Goal: Task Accomplishment & Management: Complete application form

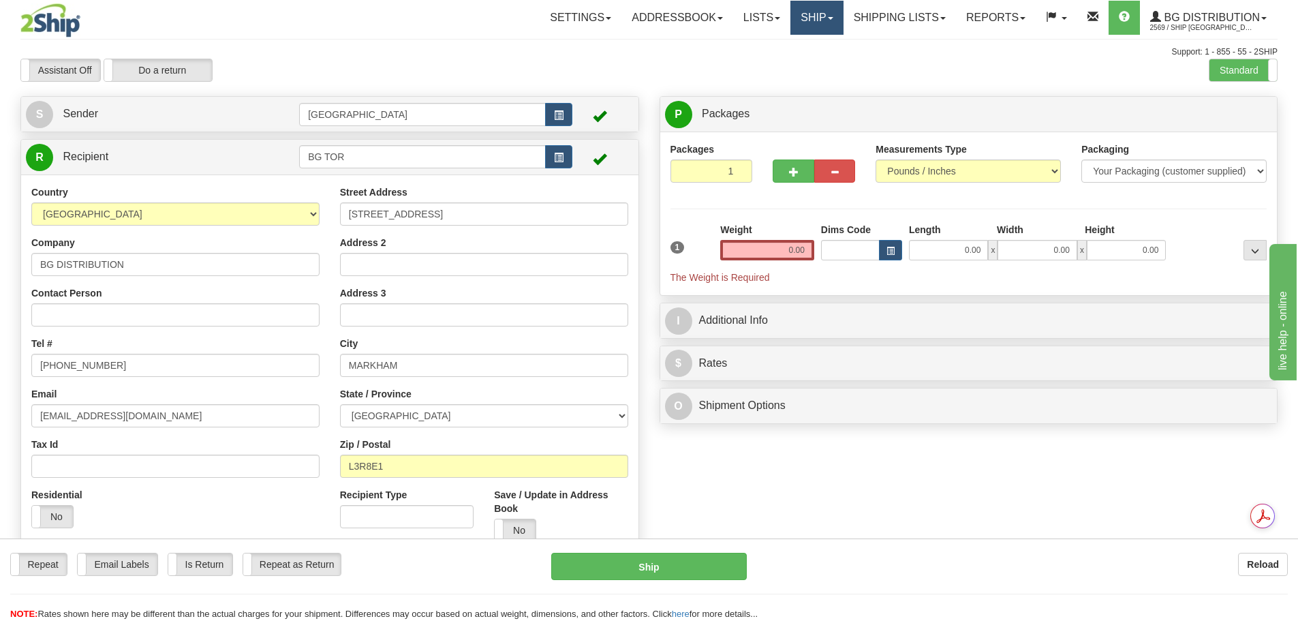
click at [832, 14] on link "Ship" at bounding box center [817, 18] width 52 height 34
click at [789, 44] on span "Ship Screen" at bounding box center [775, 47] width 52 height 11
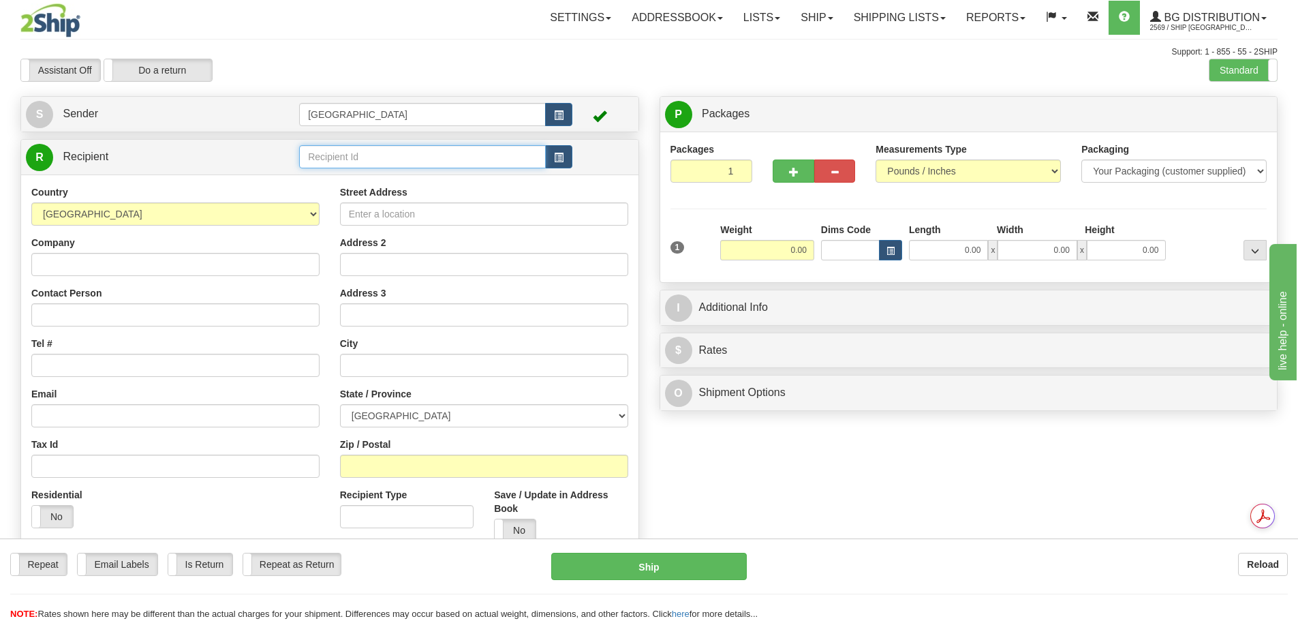
click at [378, 161] on input "text" at bounding box center [422, 156] width 247 height 23
type input "CLEAR"
drag, startPoint x: 327, startPoint y: 161, endPoint x: 284, endPoint y: 155, distance: 44.0
click at [284, 155] on tr "R Recipient CLEAR" at bounding box center [330, 157] width 608 height 28
click at [563, 161] on span "button" at bounding box center [559, 157] width 10 height 9
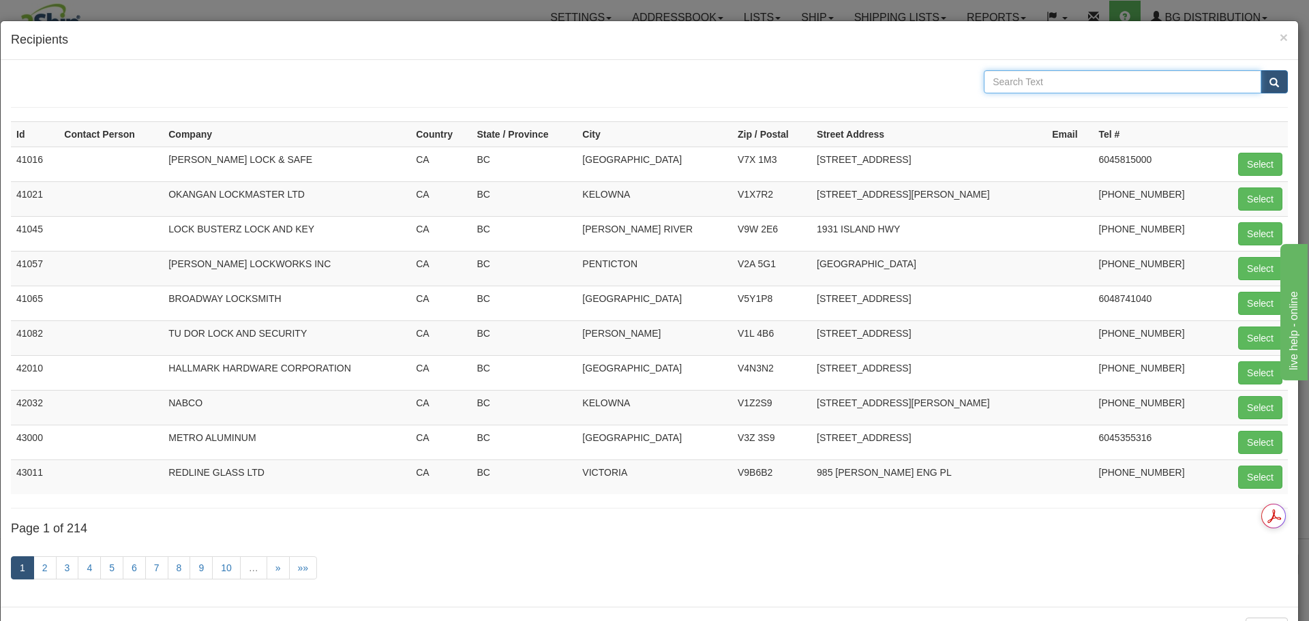
click at [1007, 78] on input "text" at bounding box center [1121, 81] width 277 height 23
type input "CLEARLITE"
click at [1269, 83] on button "submit" at bounding box center [1273, 81] width 27 height 23
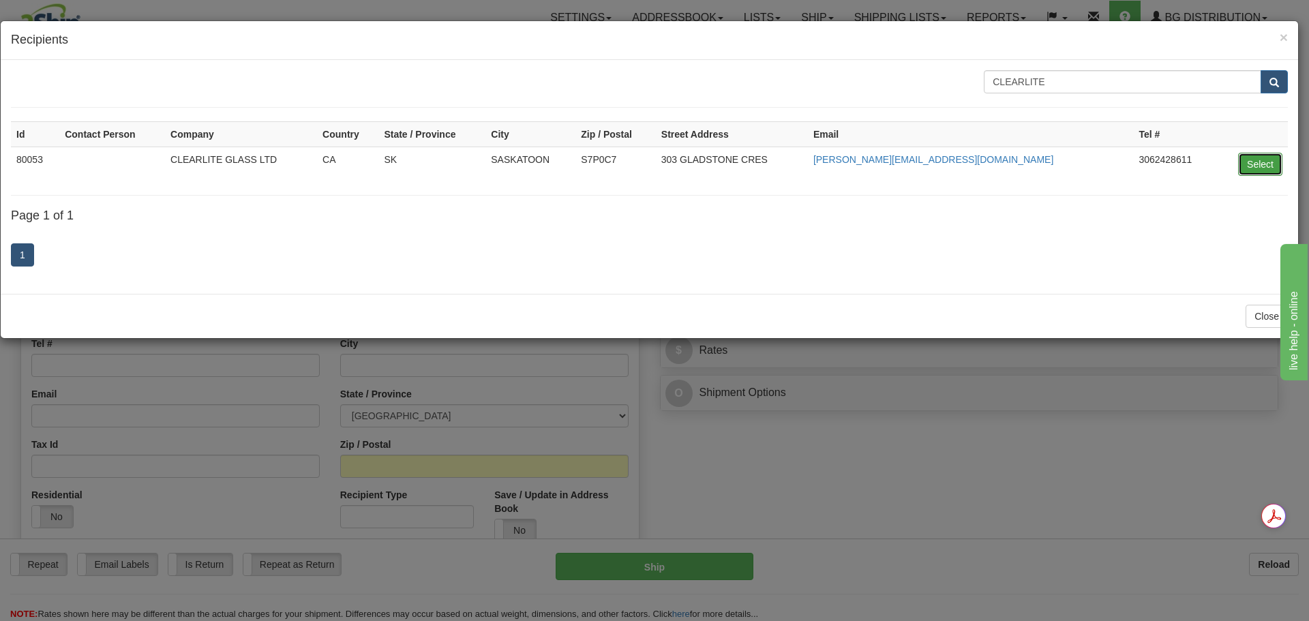
click at [1255, 170] on button "Select" at bounding box center [1260, 164] width 44 height 23
type input "80053"
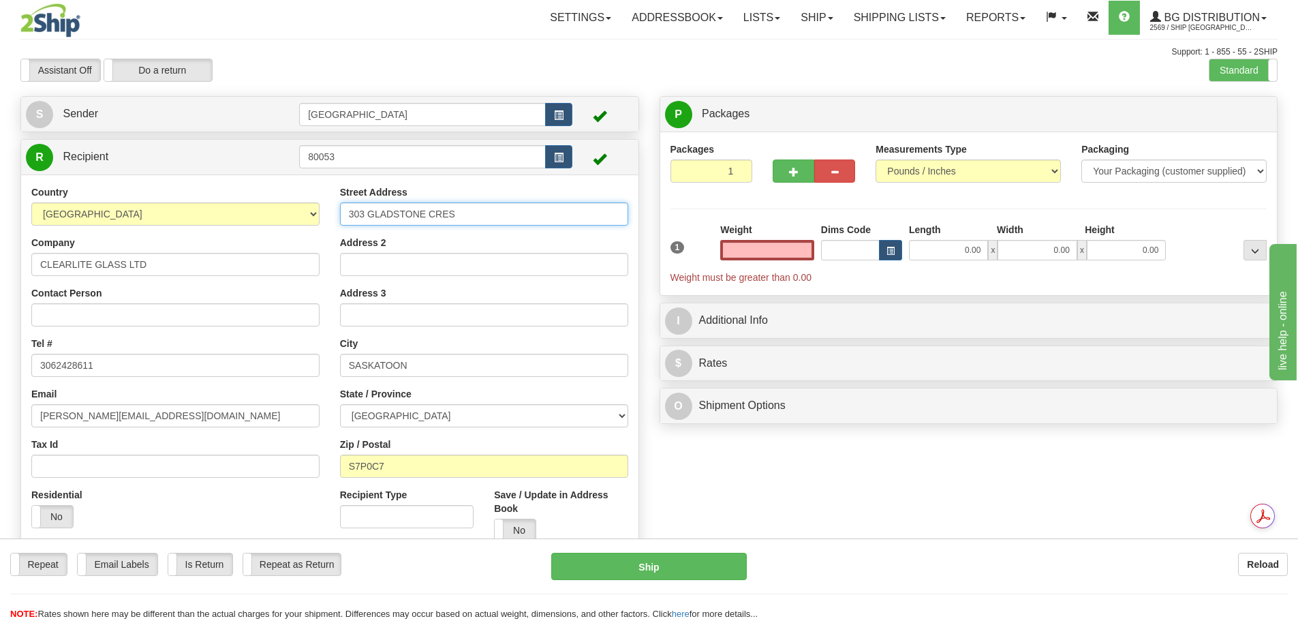
type input "0.00"
drag, startPoint x: 498, startPoint y: 215, endPoint x: 216, endPoint y: 211, distance: 281.5
click at [216, 211] on div "Country AFGHANISTAN ALAND ISLANDS ALBANIA ALGERIA AMERICAN SAMOA ANDORRA ANGOLA…" at bounding box center [329, 368] width 617 height 367
type input "1140 WEAVER STREET"
type input "REGINA"
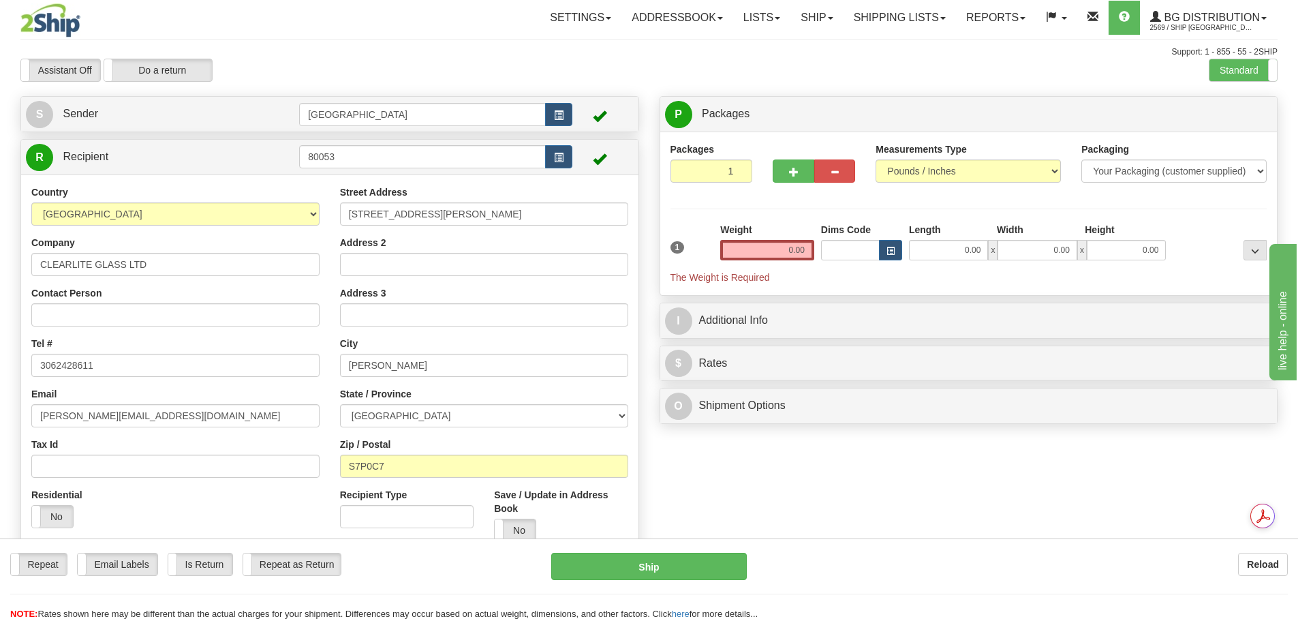
type input "S4N 5X7"
click at [639, 345] on div "R Recipient 80053" at bounding box center [329, 351] width 619 height 424
click at [647, 322] on div "Create a label for the return Create Pickup Without Label S Sender Winnipeg" at bounding box center [329, 333] width 639 height 474
click at [115, 366] on input "3062428611" at bounding box center [175, 365] width 288 height 23
drag, startPoint x: 213, startPoint y: 410, endPoint x: 20, endPoint y: 388, distance: 194.2
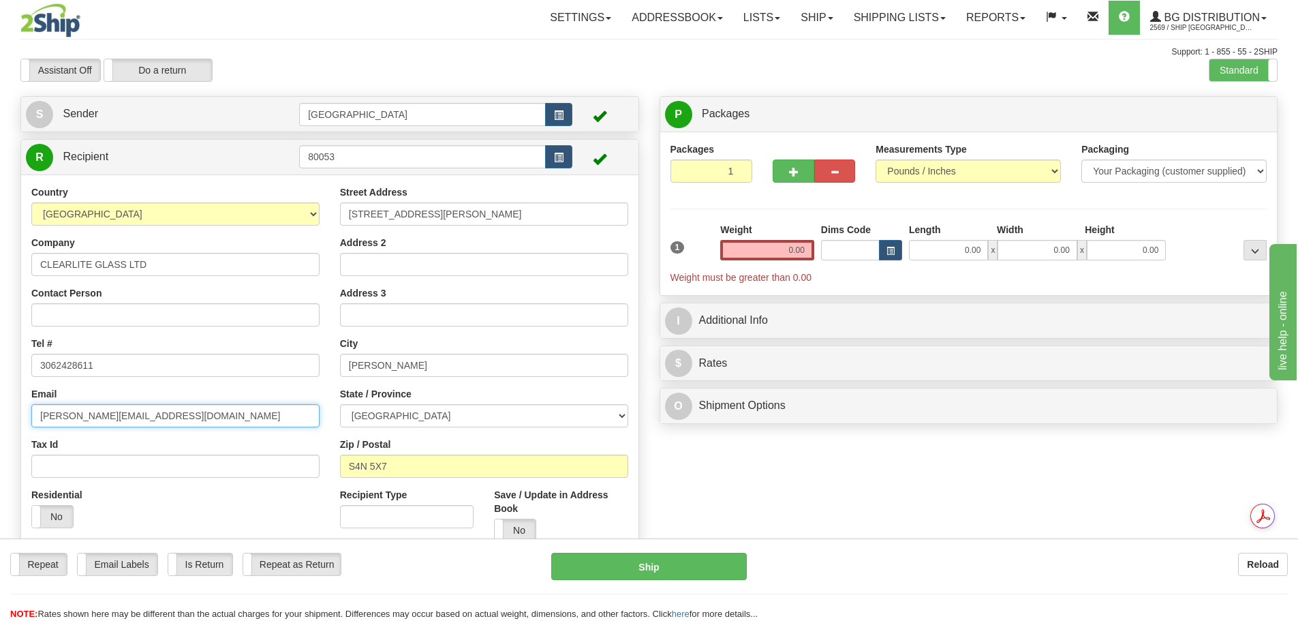
click at [20, 388] on div "Create a label for the return Create Pickup Without Label S Sender Winnipeg" at bounding box center [329, 333] width 639 height 474
click at [650, 249] on div "P Packages 1 Packages - Weight: 0.00 Lbs Shipment Level Shipm. Package Level Pa…" at bounding box center [969, 263] width 639 height 335
drag, startPoint x: 777, startPoint y: 256, endPoint x: 866, endPoint y: 241, distance: 90.0
click at [866, 241] on div "1 Weight 0.00 Dims Code 0.00" at bounding box center [969, 253] width 604 height 61
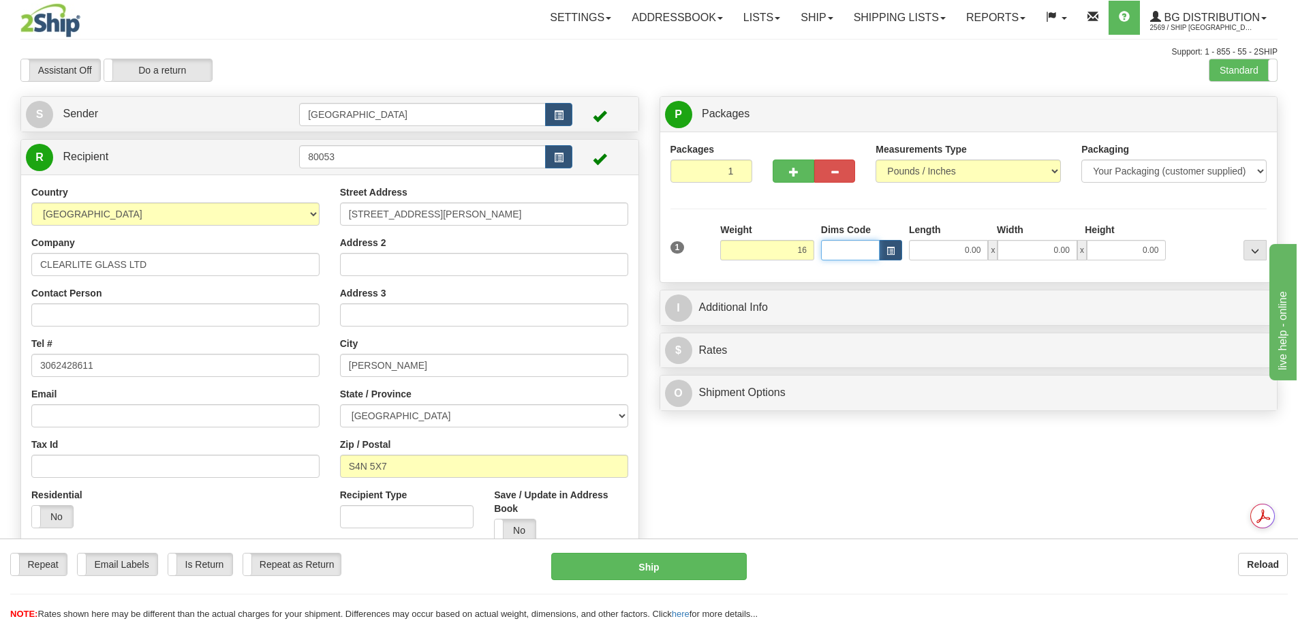
type input "16.00"
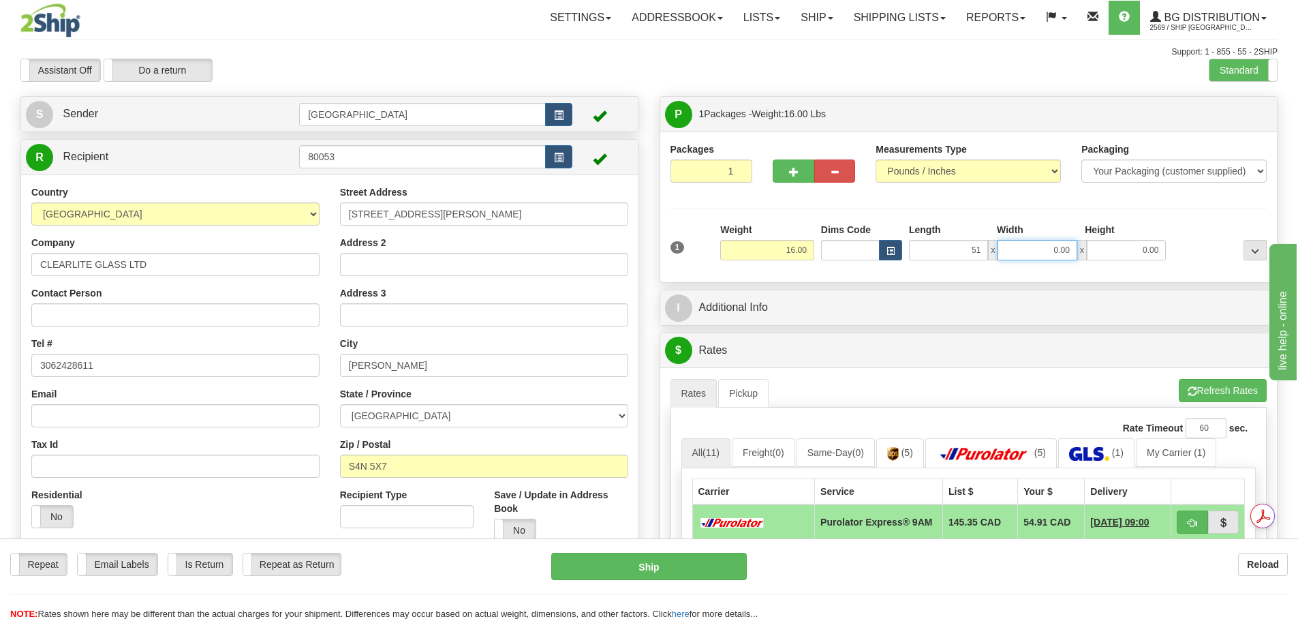
type input "51.00"
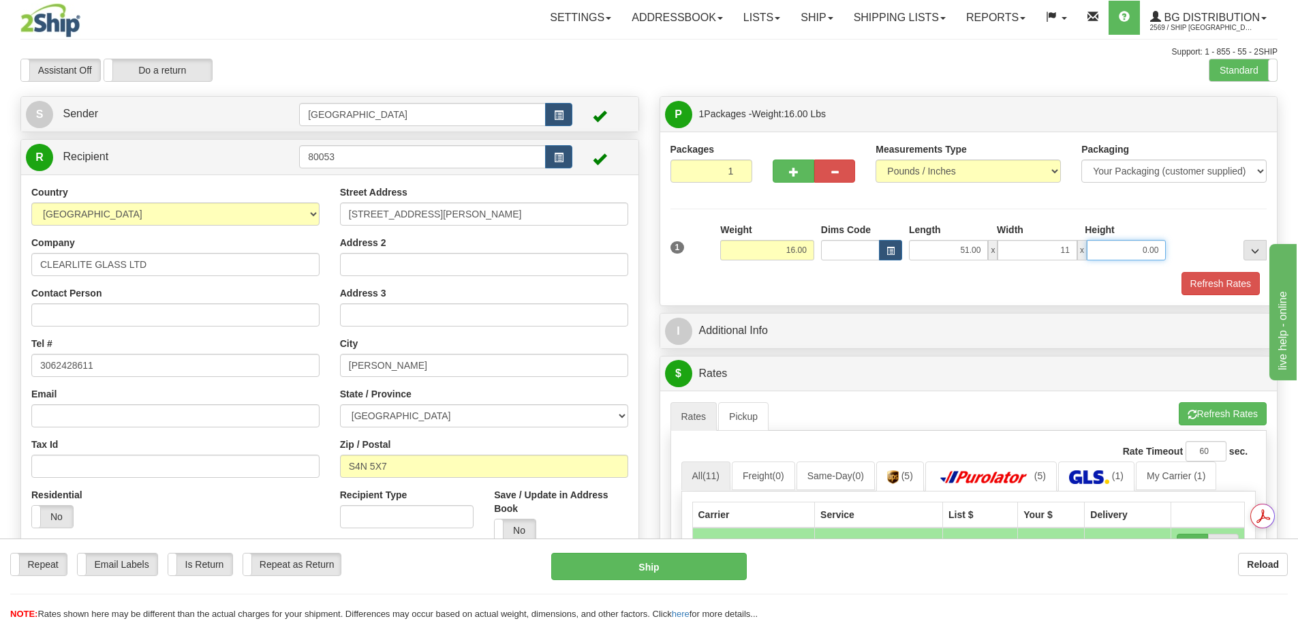
type input "11.00"
type input "6.00"
click at [1225, 290] on button "Refresh Rates" at bounding box center [1221, 283] width 78 height 23
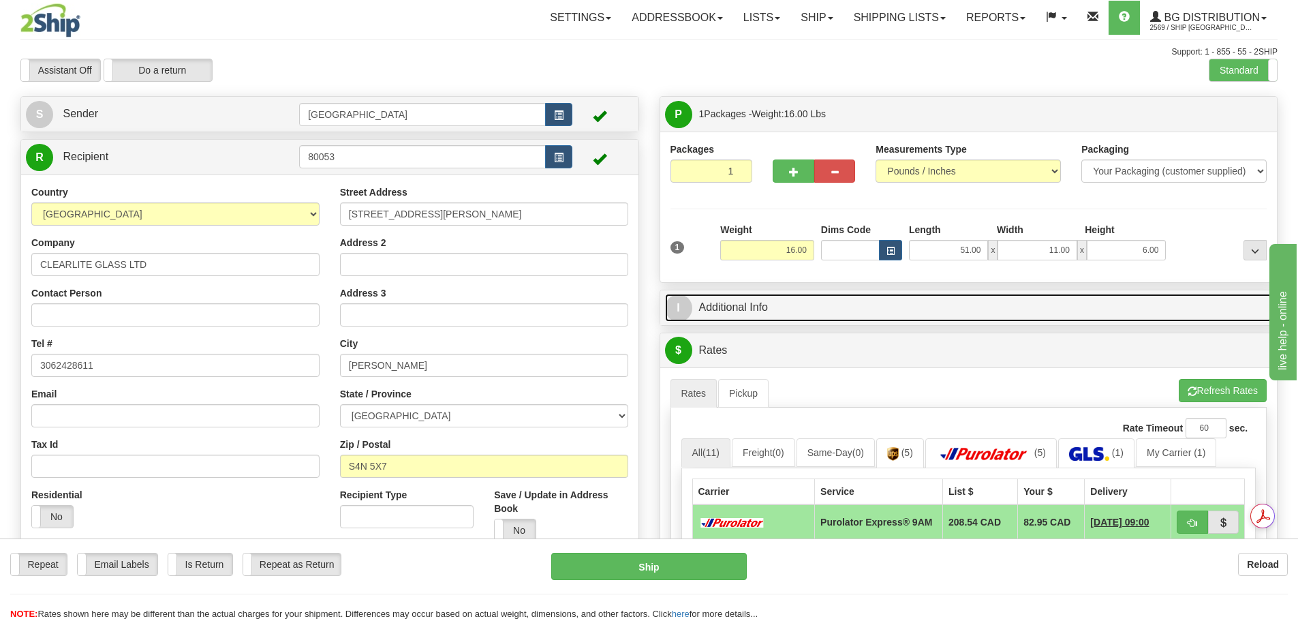
click at [920, 307] on link "I Additional Info" at bounding box center [969, 308] width 608 height 28
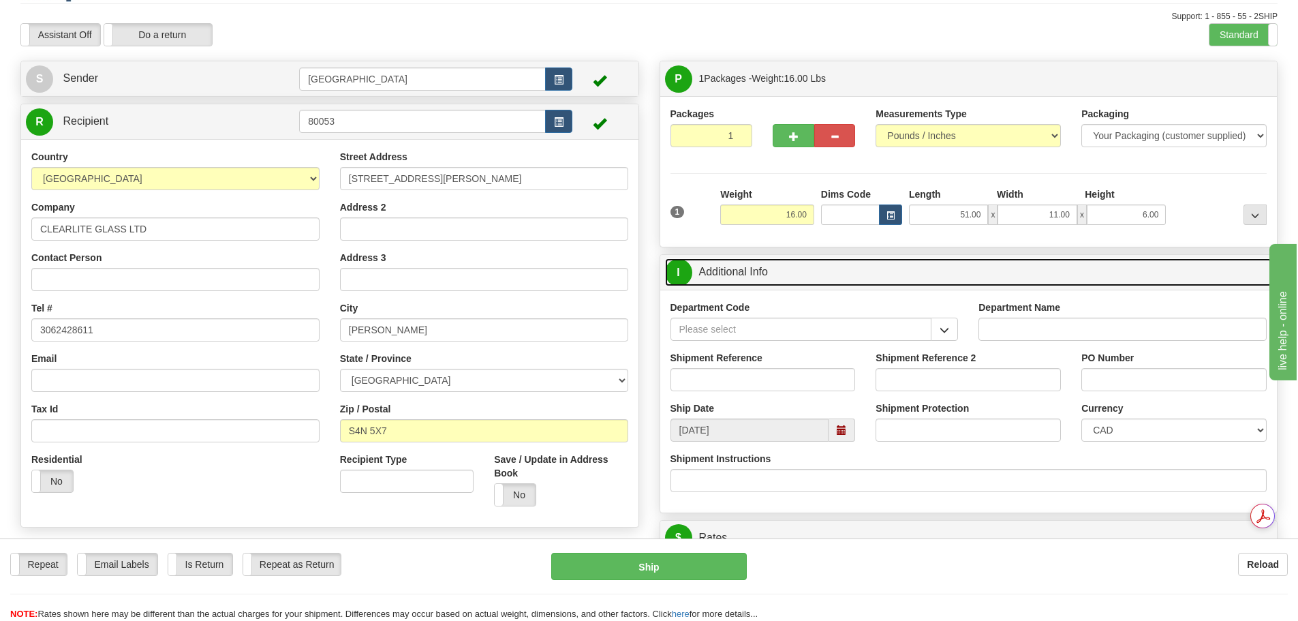
scroll to position [68, 0]
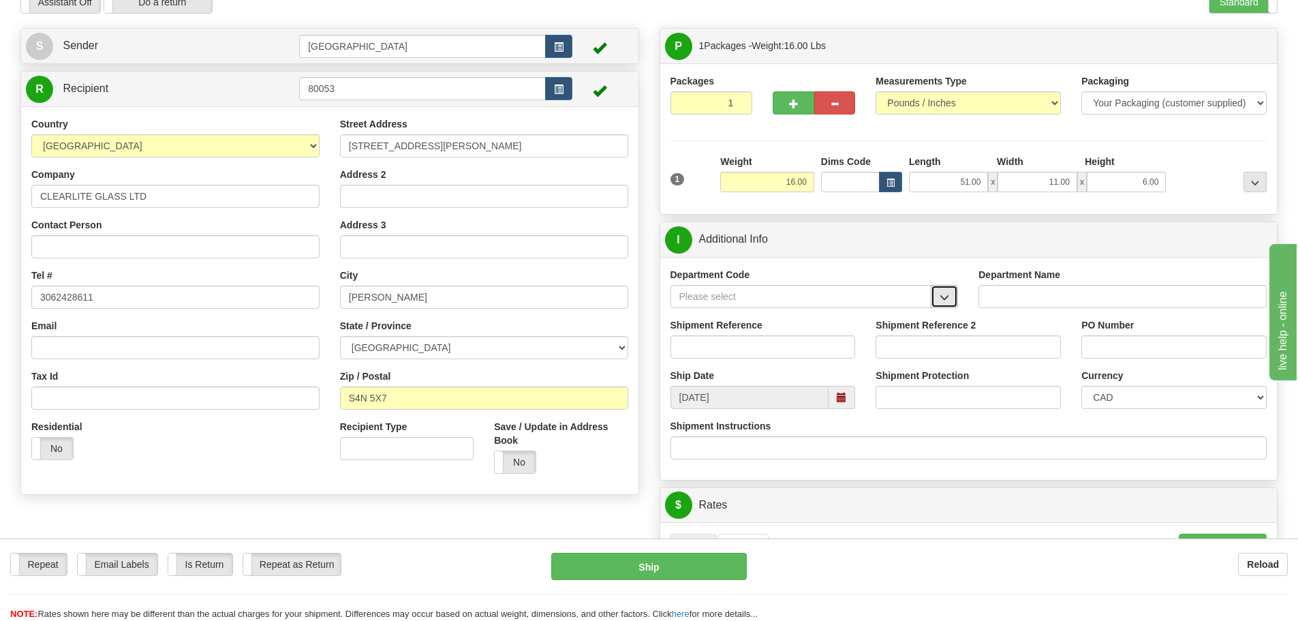
click at [934, 300] on button "button" at bounding box center [944, 296] width 27 height 23
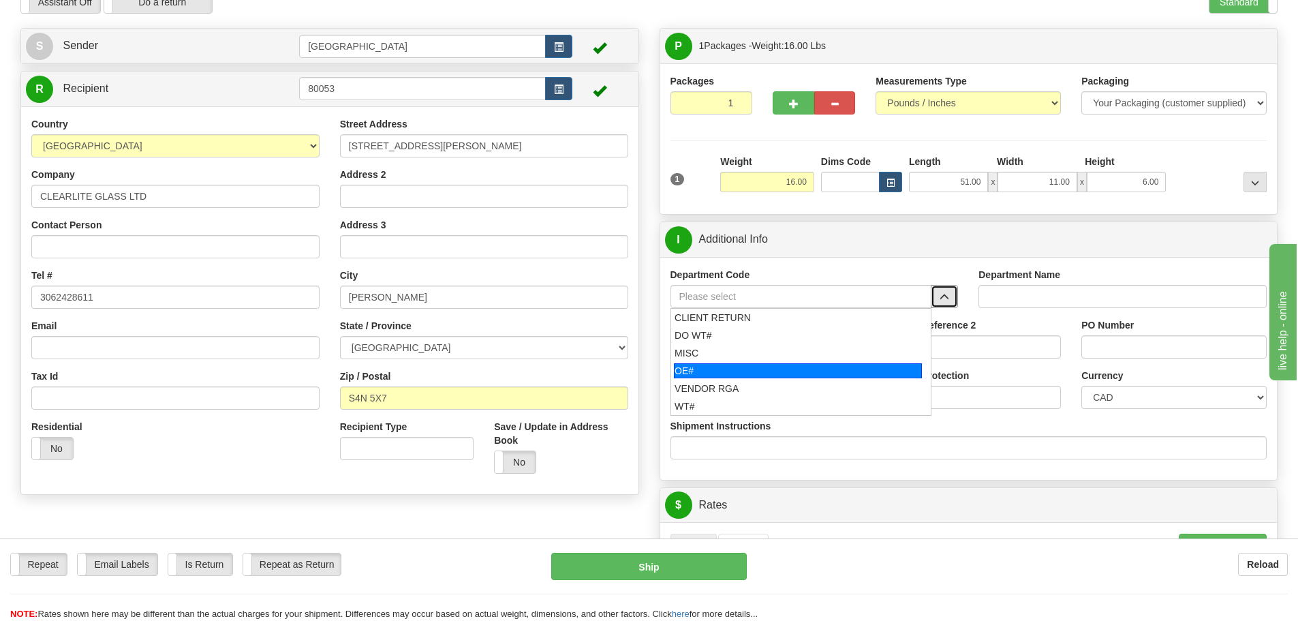
click at [821, 367] on div "OE#" at bounding box center [798, 370] width 248 height 15
type input "OE#"
type input "ORDERS"
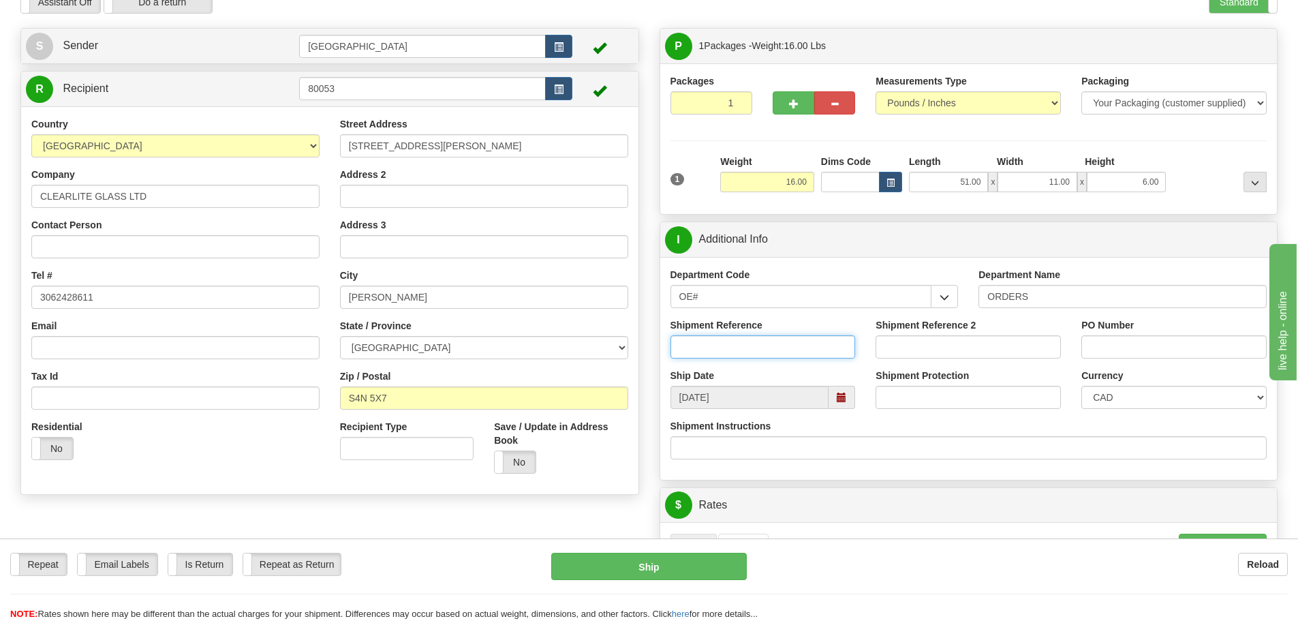
click at [764, 335] on input "Shipment Reference" at bounding box center [763, 346] width 185 height 23
paste input "90037537-01"
drag, startPoint x: 764, startPoint y: 349, endPoint x: 578, endPoint y: 324, distance: 187.7
click at [578, 28] on div "Create a label for the return Create Pickup Without Label S Sender" at bounding box center [649, 28] width 1278 height 0
type input "90037537-01 REP"
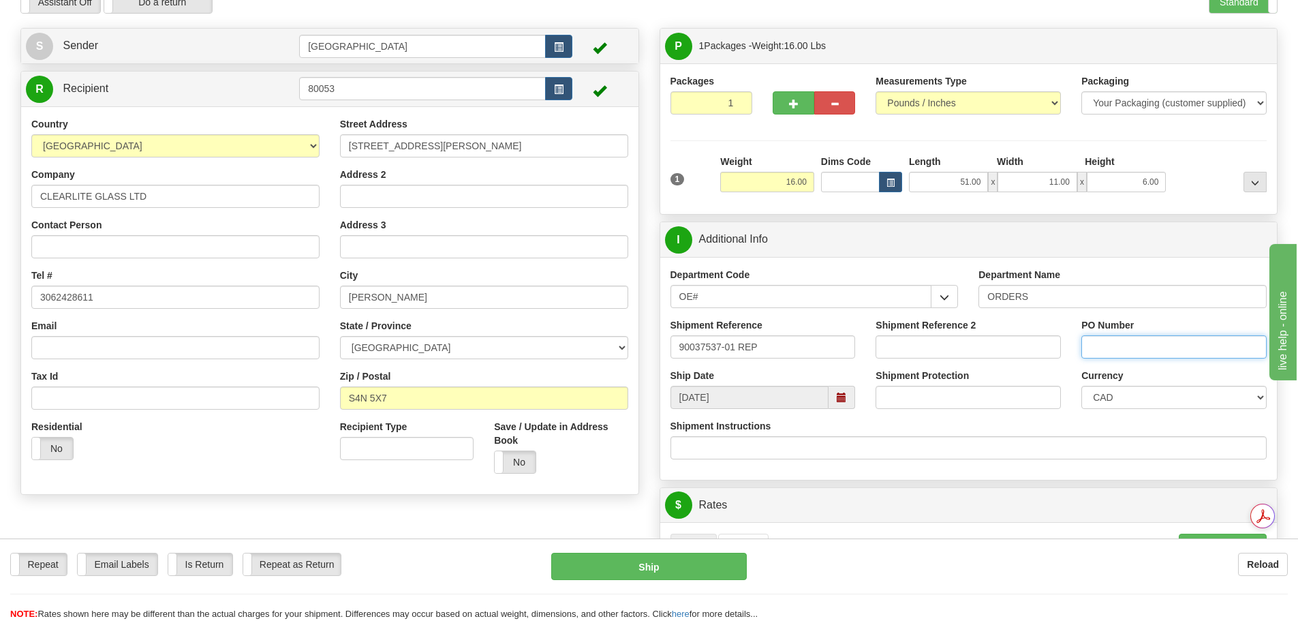
click at [1137, 348] on input "PO Number" at bounding box center [1174, 346] width 185 height 23
paste input "90037537-01 REP"
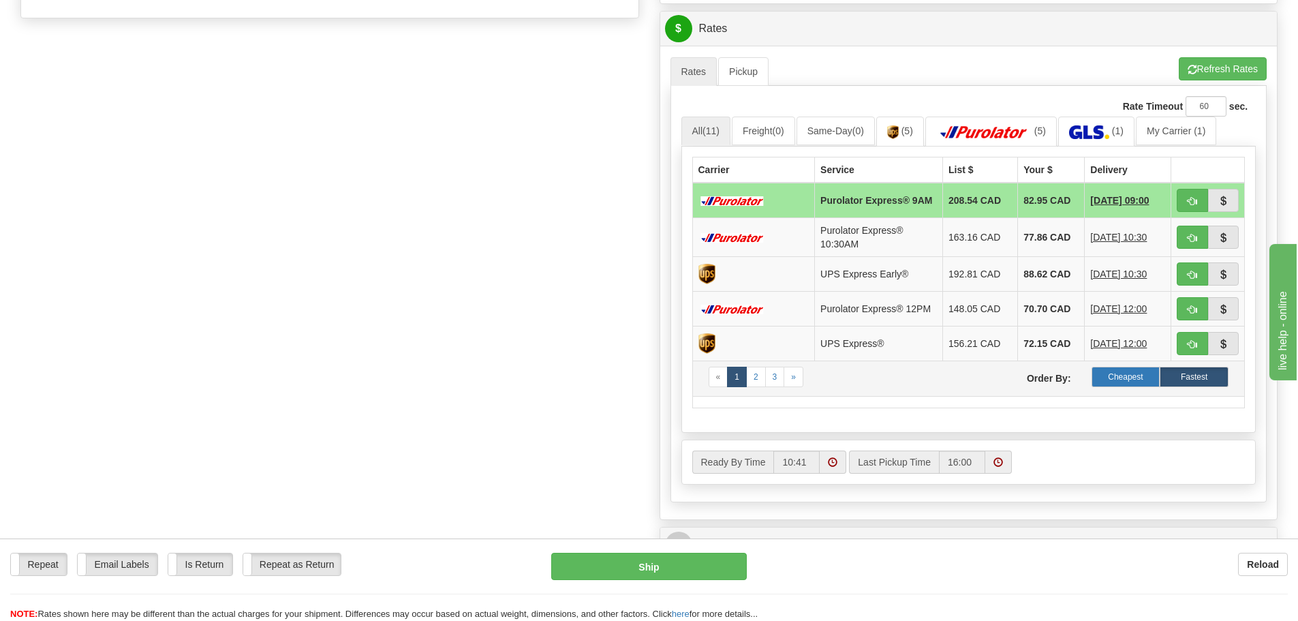
scroll to position [545, 0]
type input "90037537-01 REP"
click at [1127, 385] on label "Cheapest" at bounding box center [1126, 376] width 69 height 20
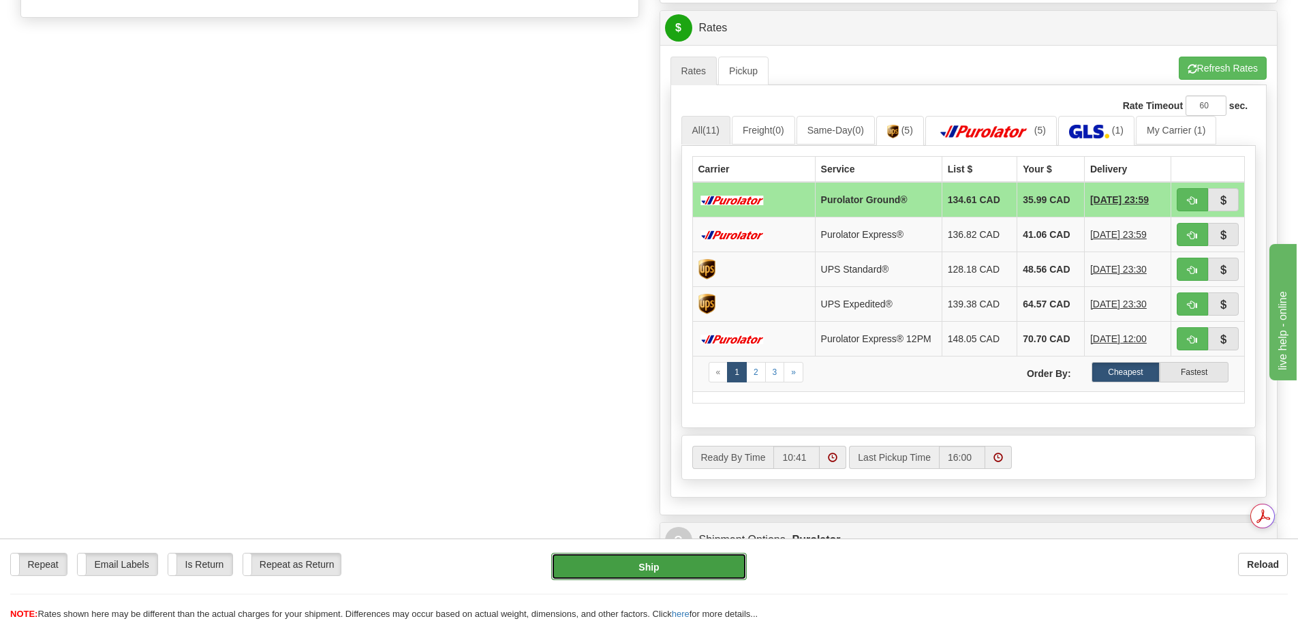
click at [643, 574] on button "Ship" at bounding box center [649, 566] width 196 height 27
type input "260"
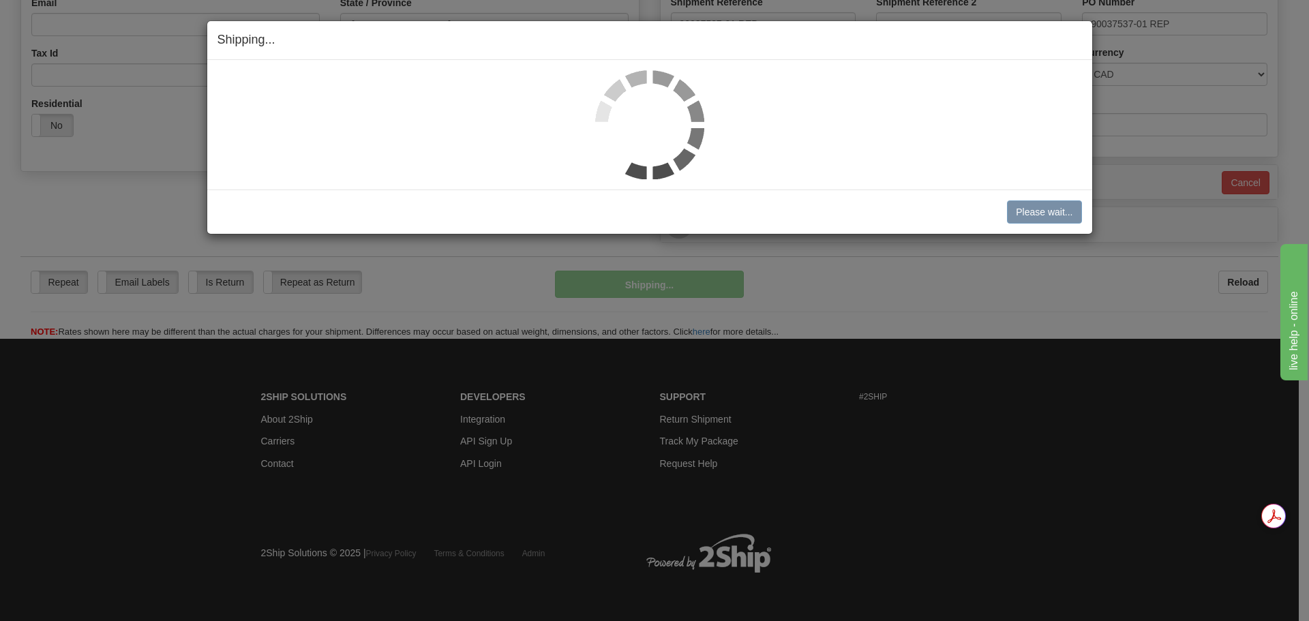
scroll to position [392, 0]
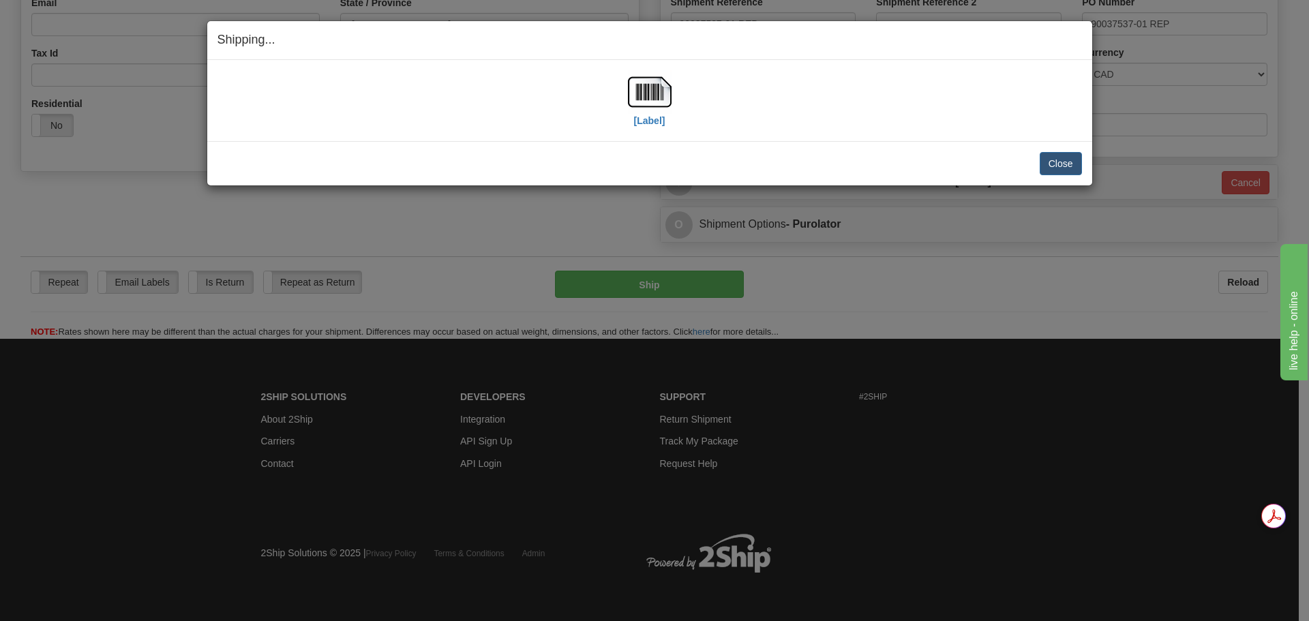
click at [674, 90] on div "[Label]" at bounding box center [649, 100] width 864 height 61
click at [633, 97] on img at bounding box center [650, 92] width 44 height 44
